Goal: Go to known website: Access a specific website the user already knows

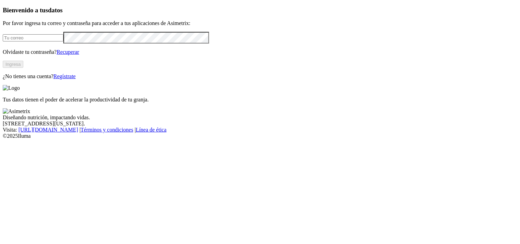
type input "[PERSON_NAME][EMAIL_ADDRESS][PERSON_NAME][DOMAIN_NAME]"
click at [23, 68] on button "Ingresa" at bounding box center [13, 64] width 21 height 7
